Goal: Transaction & Acquisition: Purchase product/service

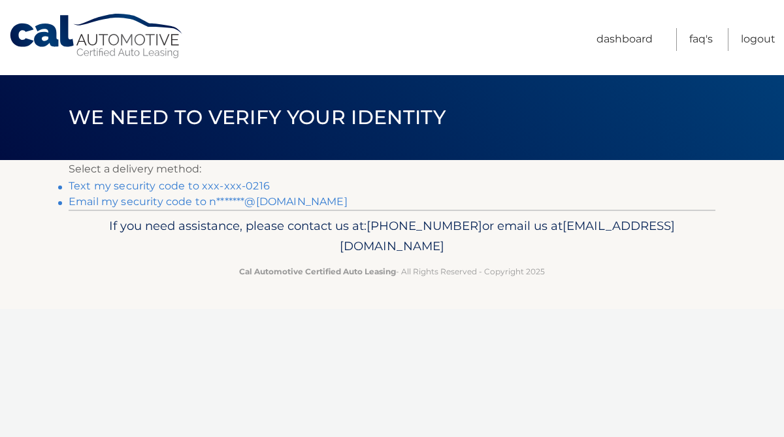
click at [253, 184] on link "Text my security code to xxx-xxx-0216" at bounding box center [169, 186] width 201 height 12
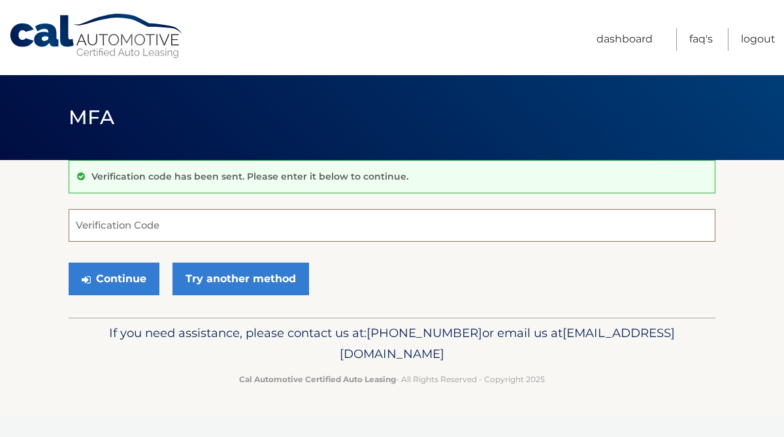
click at [183, 216] on input "Verification Code" at bounding box center [392, 225] width 647 height 33
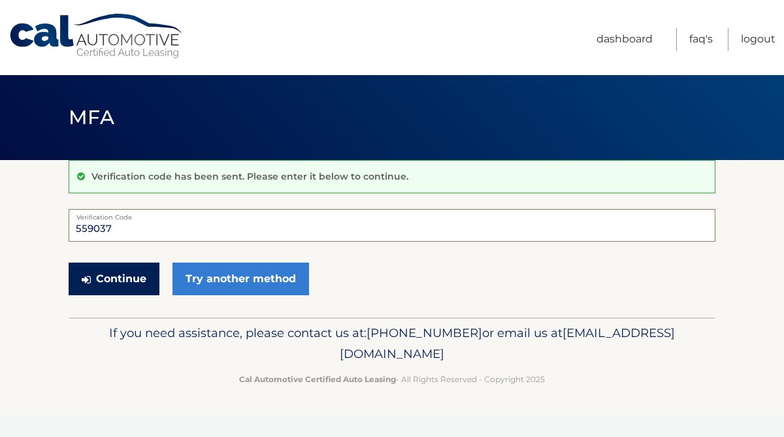
type input "559037"
click at [120, 273] on button "Continue" at bounding box center [114, 279] width 91 height 33
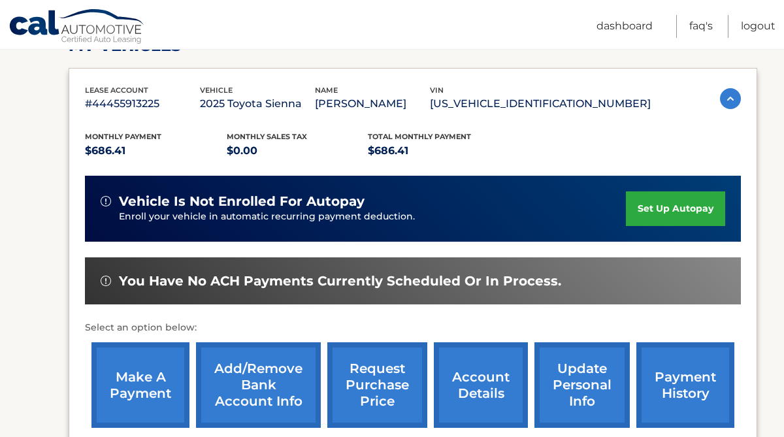
scroll to position [231, 0]
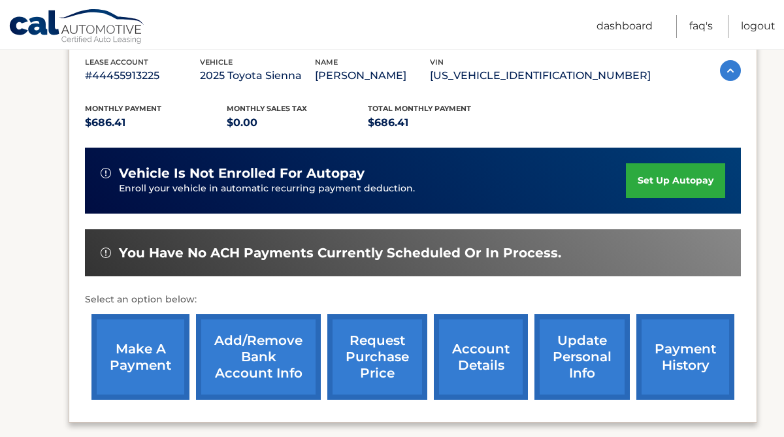
click at [126, 357] on link "make a payment" at bounding box center [140, 357] width 98 height 86
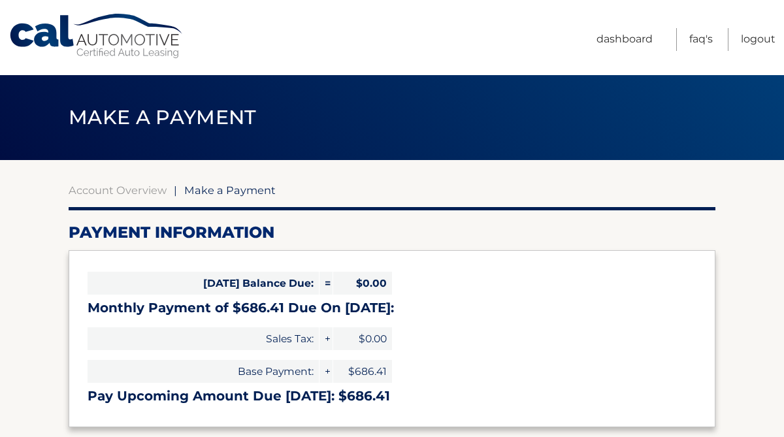
select select "ZjdhMDQ0MGEtYzk4Zi00ZWM2LWJjOGYtNTcxZTU5NDY2NjUw"
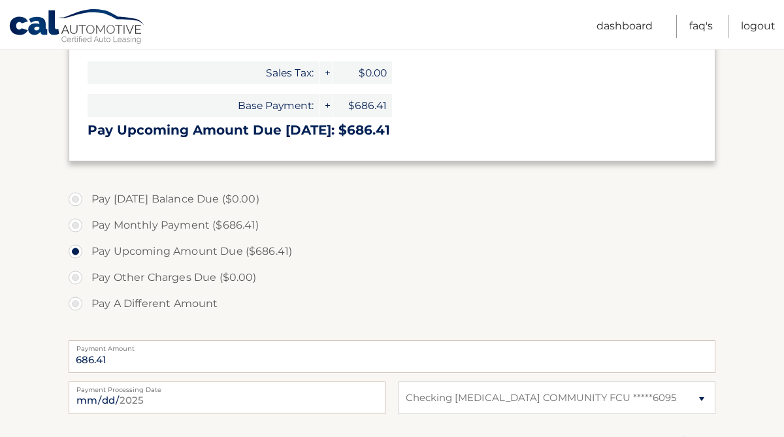
scroll to position [293, 0]
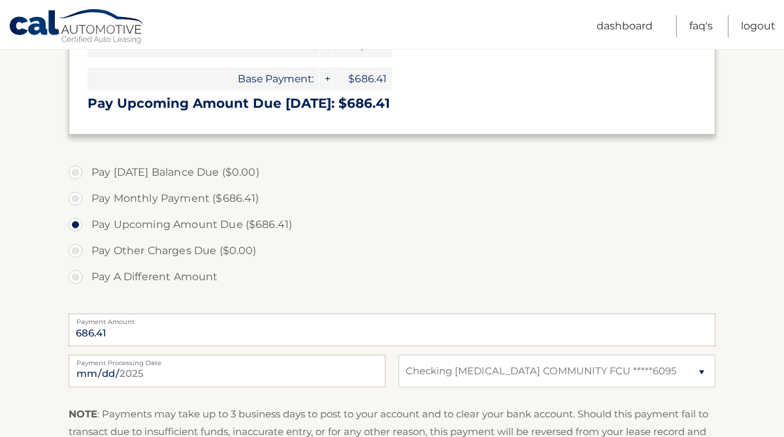
click at [78, 197] on label "Pay Monthly Payment ($686.41)" at bounding box center [392, 198] width 647 height 26
click at [78, 197] on input "Pay Monthly Payment ($686.41)" at bounding box center [80, 195] width 13 height 21
radio input "true"
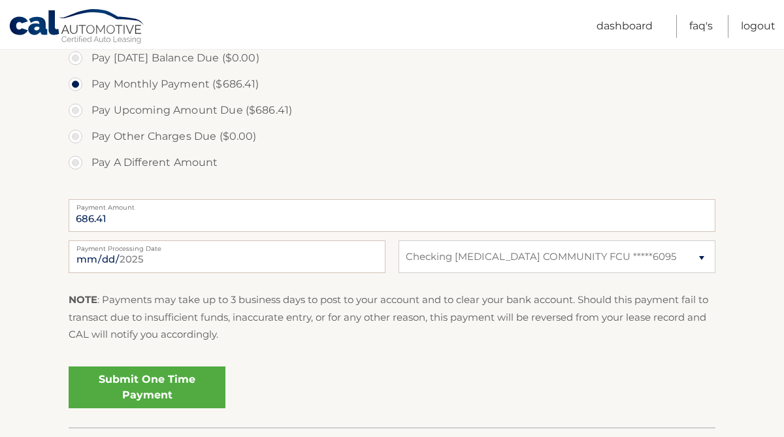
scroll to position [412, 0]
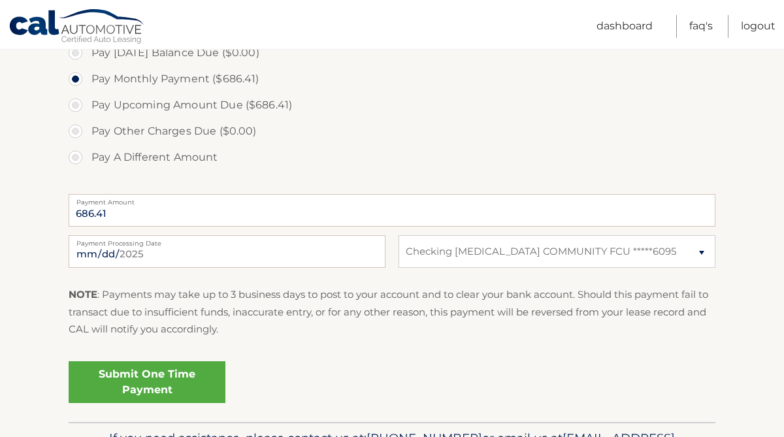
click at [140, 379] on link "Submit One Time Payment" at bounding box center [147, 382] width 157 height 42
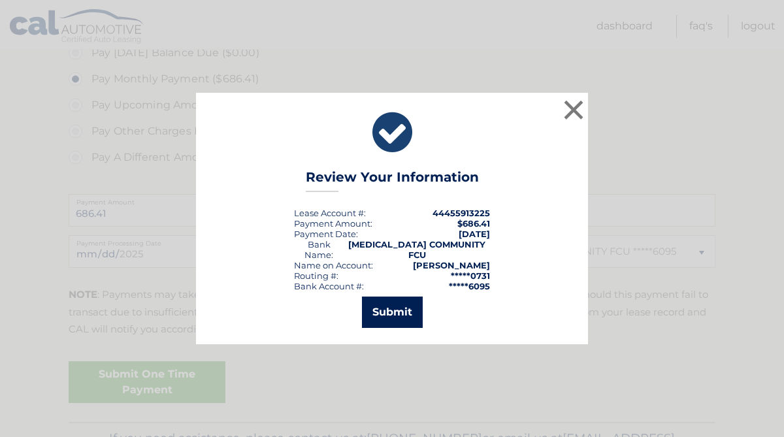
click at [376, 310] on button "Submit" at bounding box center [392, 312] width 61 height 31
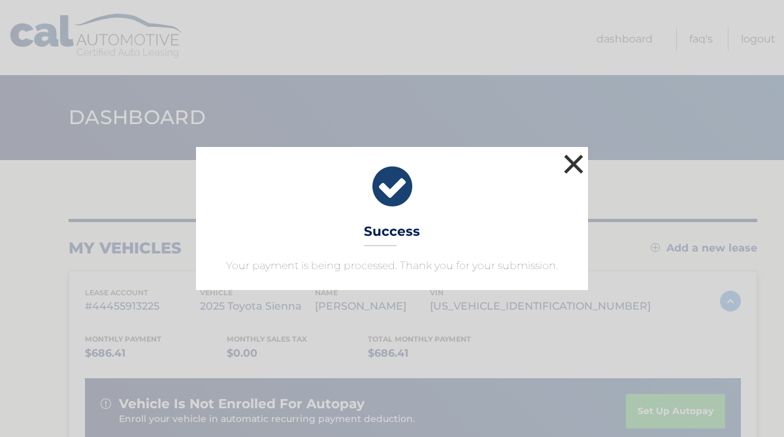
click at [570, 167] on button "×" at bounding box center [573, 164] width 26 height 26
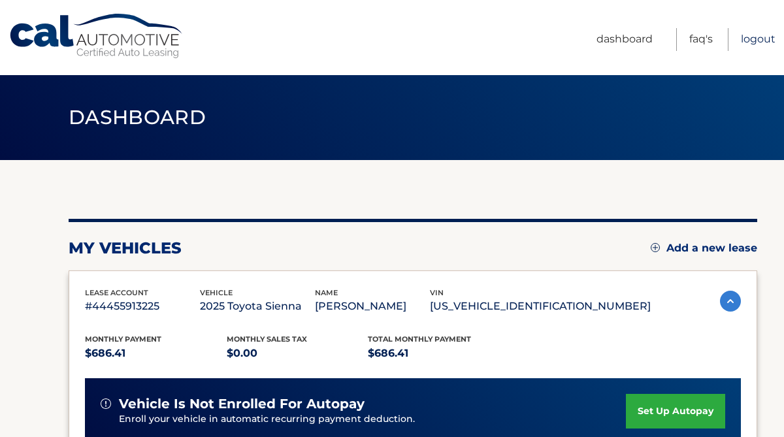
click at [756, 39] on link "Logout" at bounding box center [758, 39] width 35 height 23
